Goal: Transaction & Acquisition: Purchase product/service

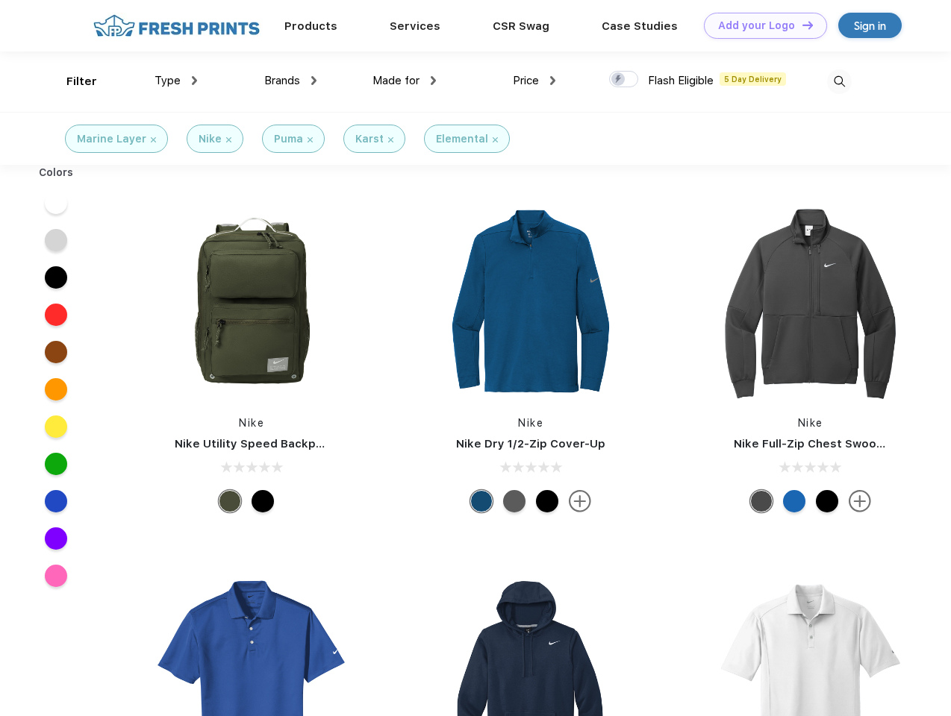
click at [760, 25] on link "Add your Logo Design Tool" at bounding box center [765, 26] width 123 height 26
click at [0, 0] on div "Design Tool" at bounding box center [0, 0] width 0 height 0
click at [801, 25] on link "Add your Logo Design Tool" at bounding box center [765, 26] width 123 height 26
click at [72, 81] on div "Filter" at bounding box center [81, 81] width 31 height 17
click at [176, 81] on span "Type" at bounding box center [167, 80] width 26 height 13
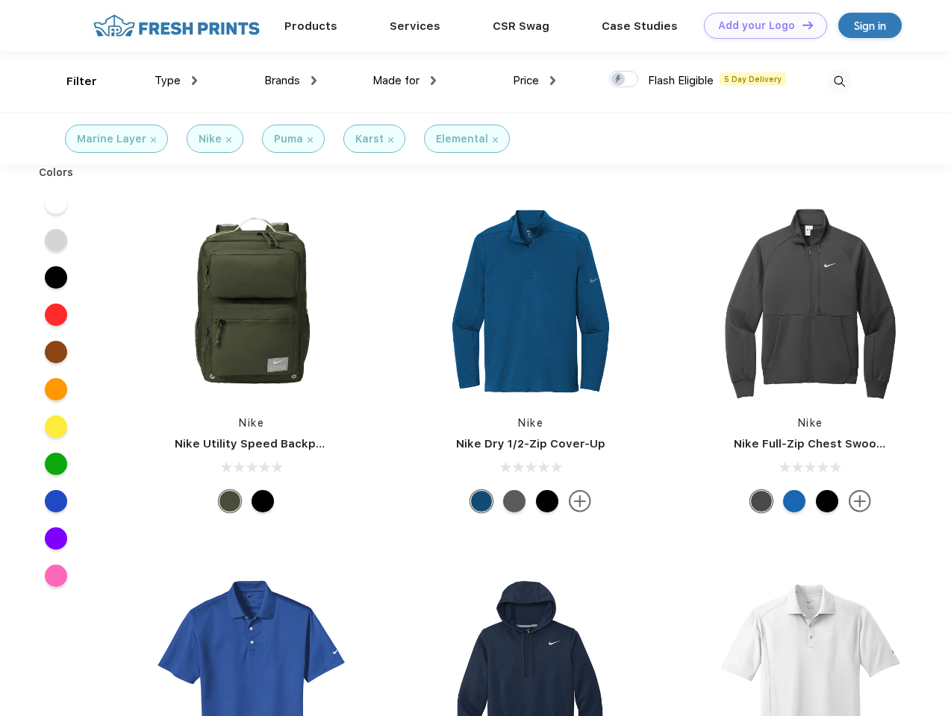
click at [290, 81] on span "Brands" at bounding box center [282, 80] width 36 height 13
click at [404, 81] on span "Made for" at bounding box center [395, 80] width 47 height 13
click at [534, 81] on span "Price" at bounding box center [526, 80] width 26 height 13
click at [624, 80] on div at bounding box center [623, 79] width 29 height 16
click at [619, 80] on input "checkbox" at bounding box center [614, 75] width 10 height 10
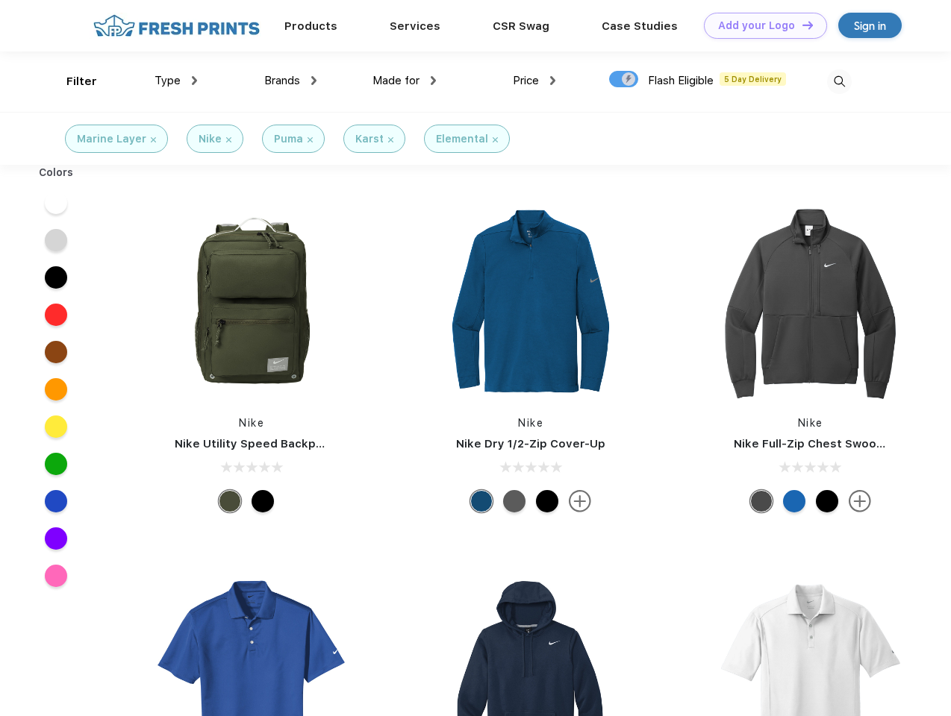
click at [839, 81] on img at bounding box center [839, 81] width 25 height 25
